Goal: Task Accomplishment & Management: Manage account settings

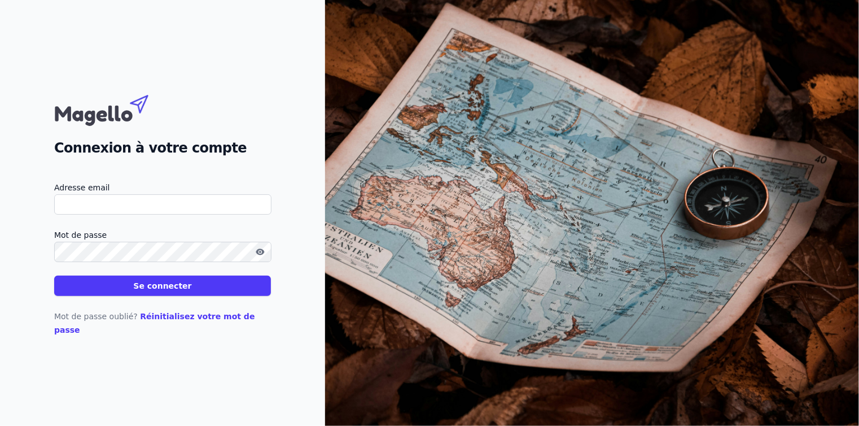
click at [148, 209] on input "Adresse email" at bounding box center [162, 204] width 217 height 20
type input "[EMAIL_ADDRESS][DOMAIN_NAME]"
click at [85, 242] on label "Mot de passe" at bounding box center [162, 235] width 217 height 14
click at [101, 296] on button "Se connecter" at bounding box center [162, 286] width 217 height 20
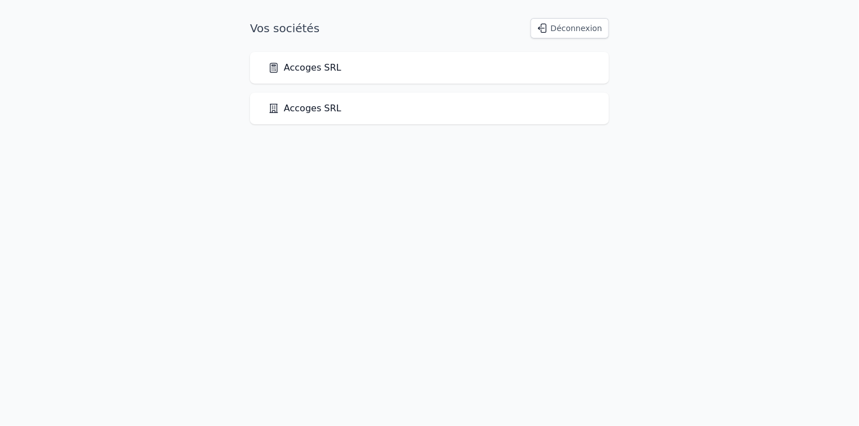
click at [301, 66] on link "Accoges SRL" at bounding box center [304, 68] width 73 height 14
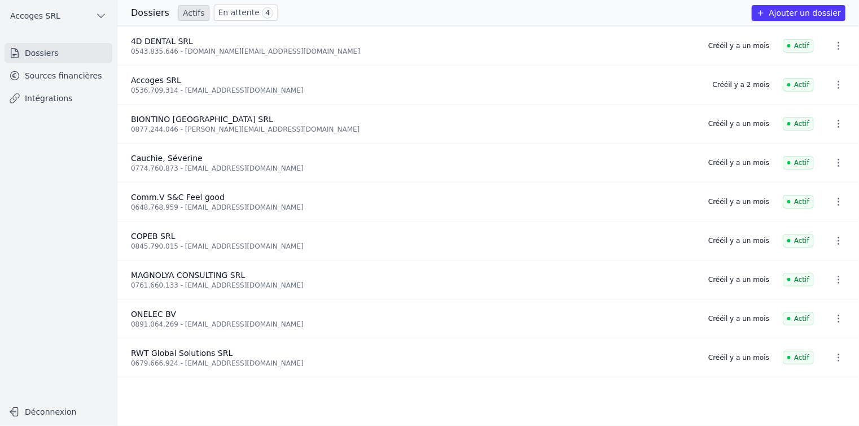
click at [51, 73] on link "Sources financières" at bounding box center [59, 76] width 108 height 20
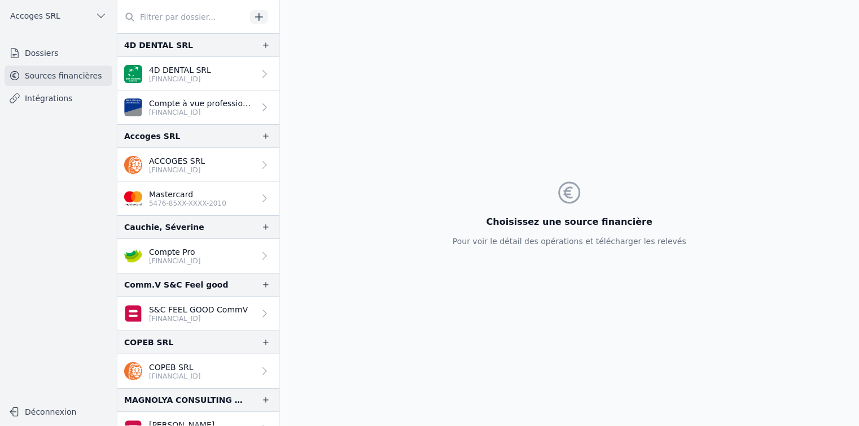
click at [199, 156] on p "ACCOGES SRL" at bounding box center [177, 160] width 56 height 11
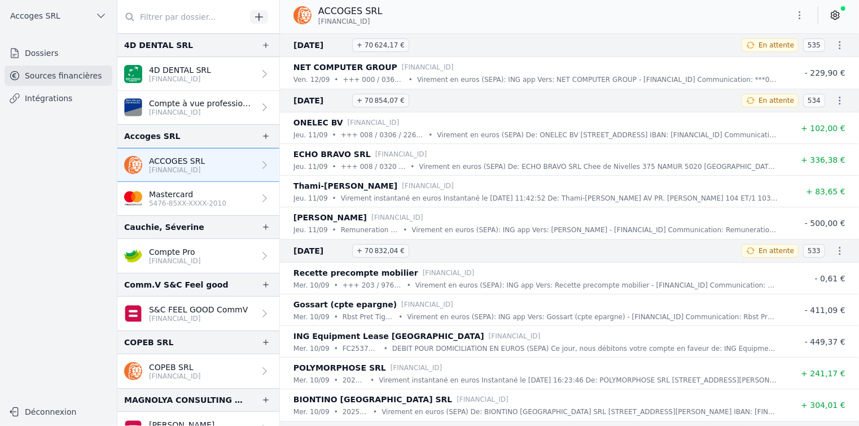
click at [32, 407] on button "Déconnexion" at bounding box center [59, 412] width 108 height 18
